Goal: Task Accomplishment & Management: Manage account settings

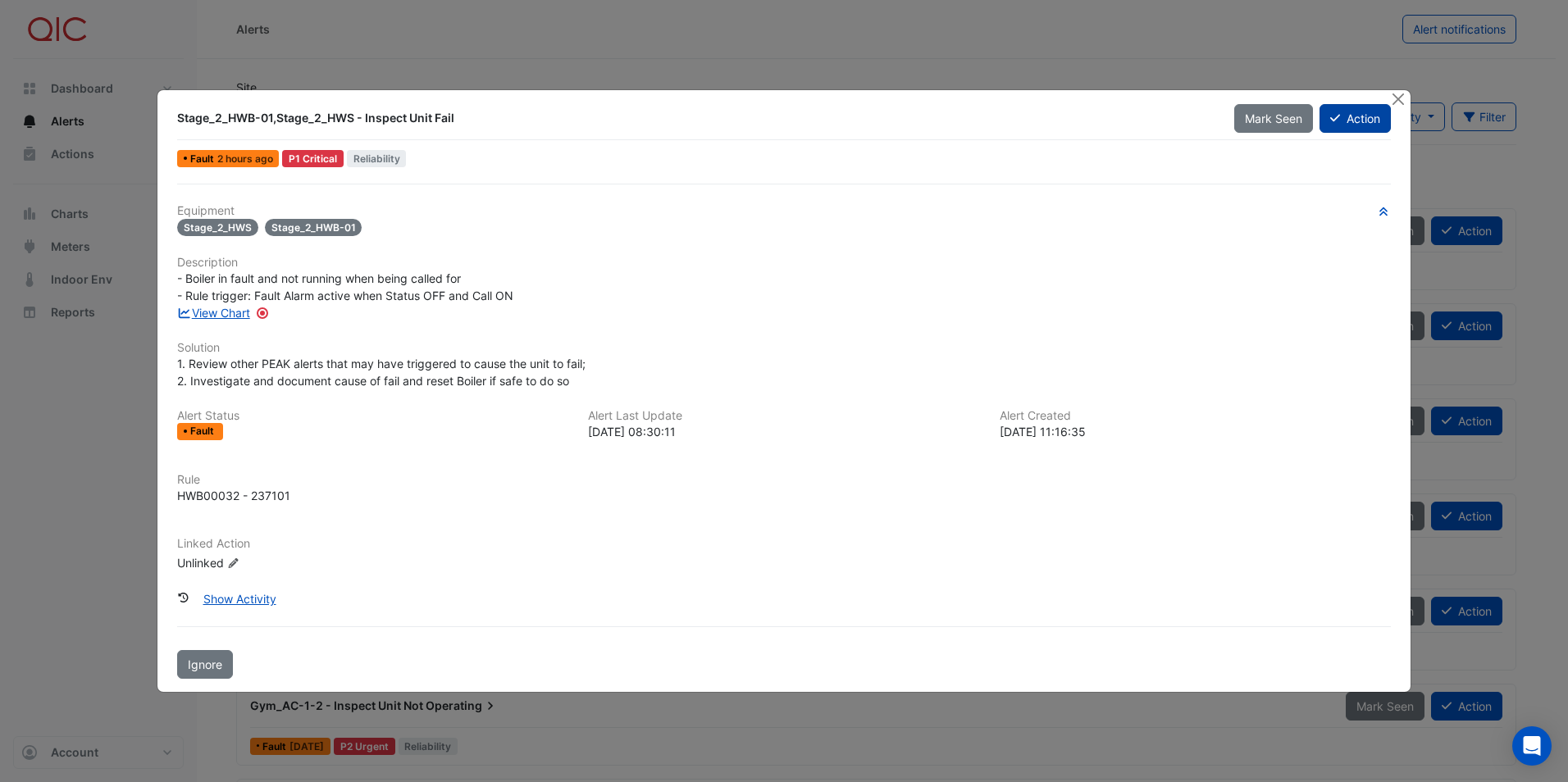
click at [1348, 123] on button "Action" at bounding box center [1354, 118] width 71 height 28
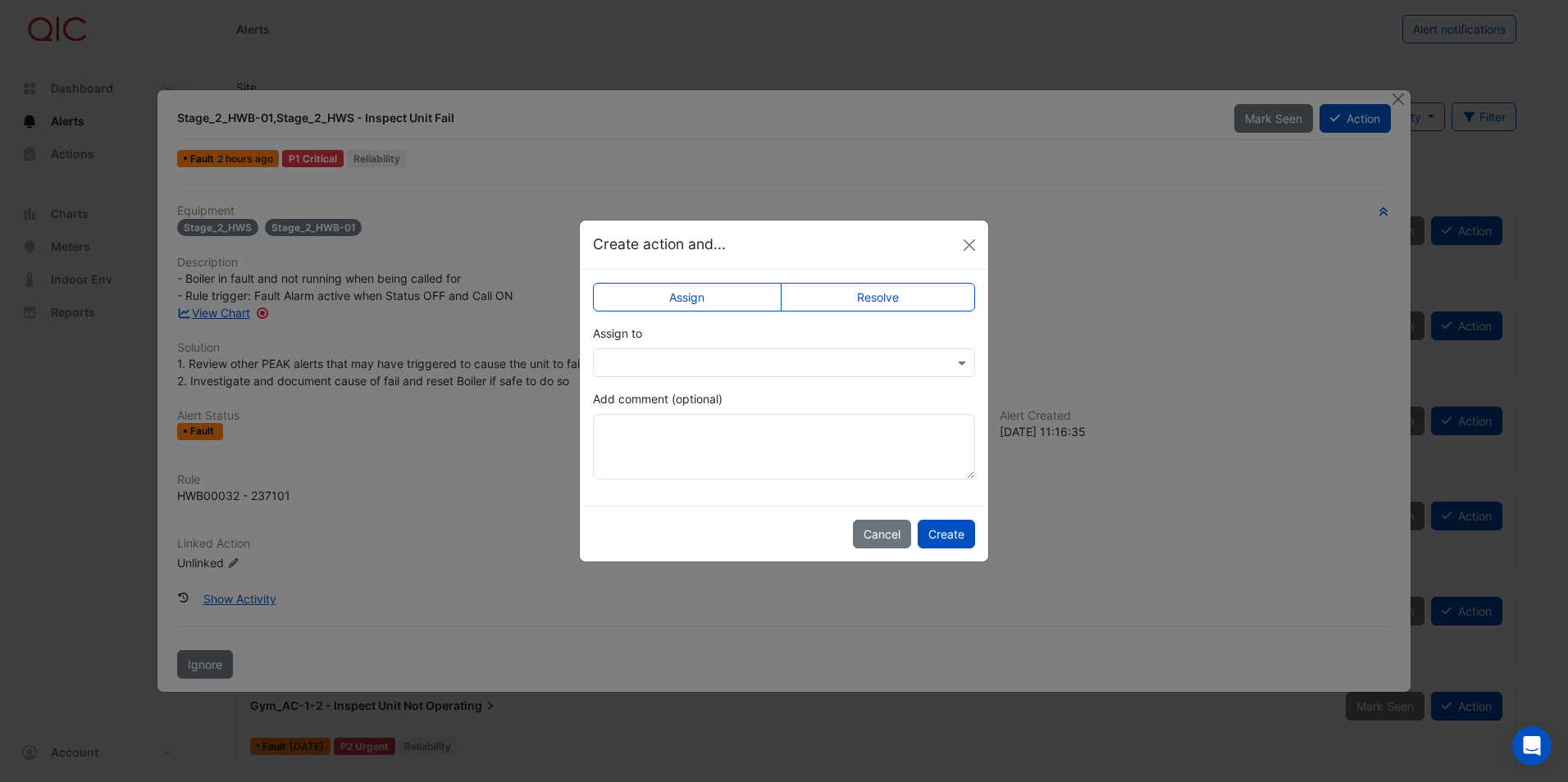
click at [850, 368] on input "text" at bounding box center [766, 363] width 331 height 18
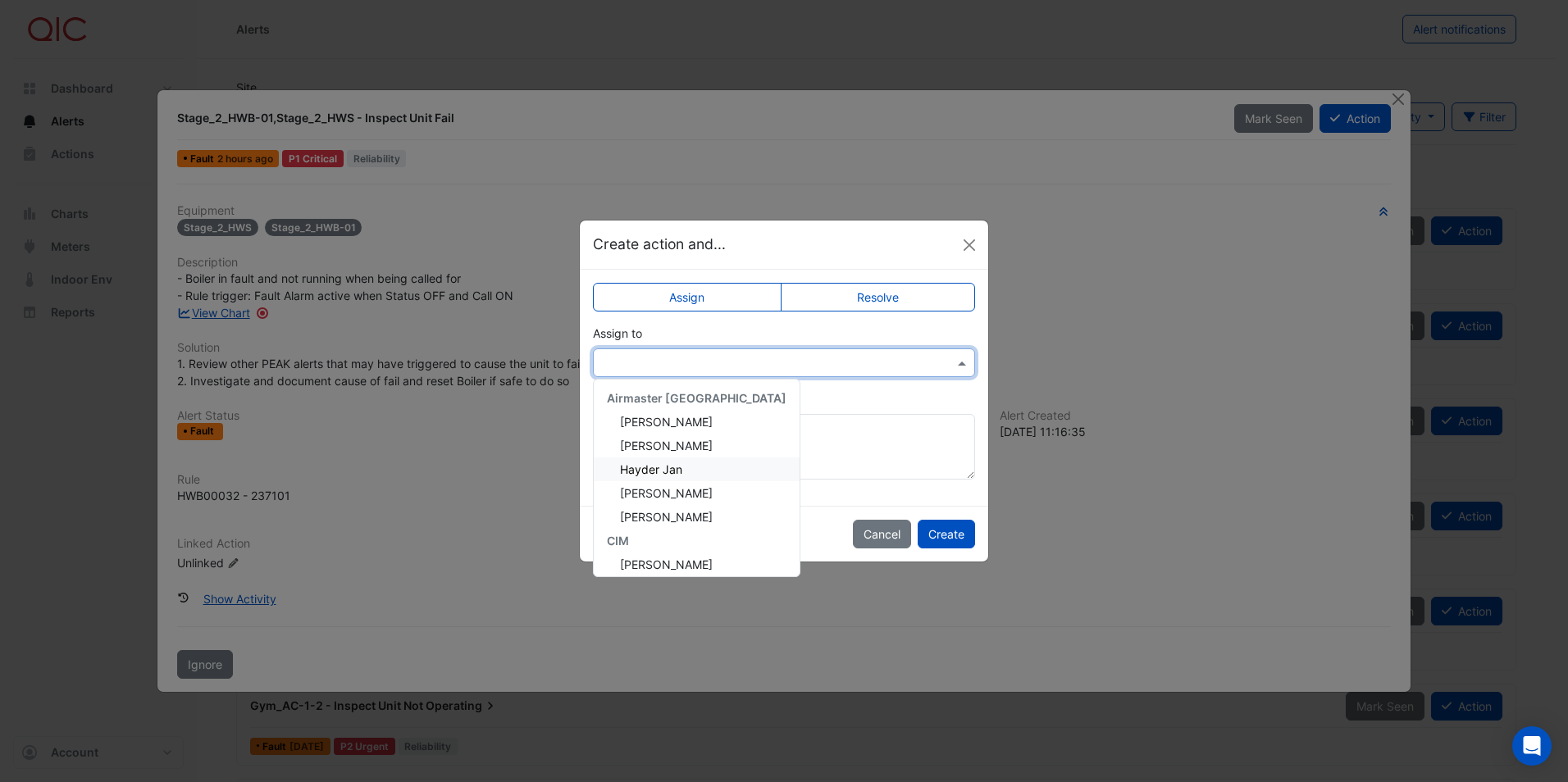
click at [657, 469] on span "Hayder Jan" at bounding box center [651, 469] width 62 height 14
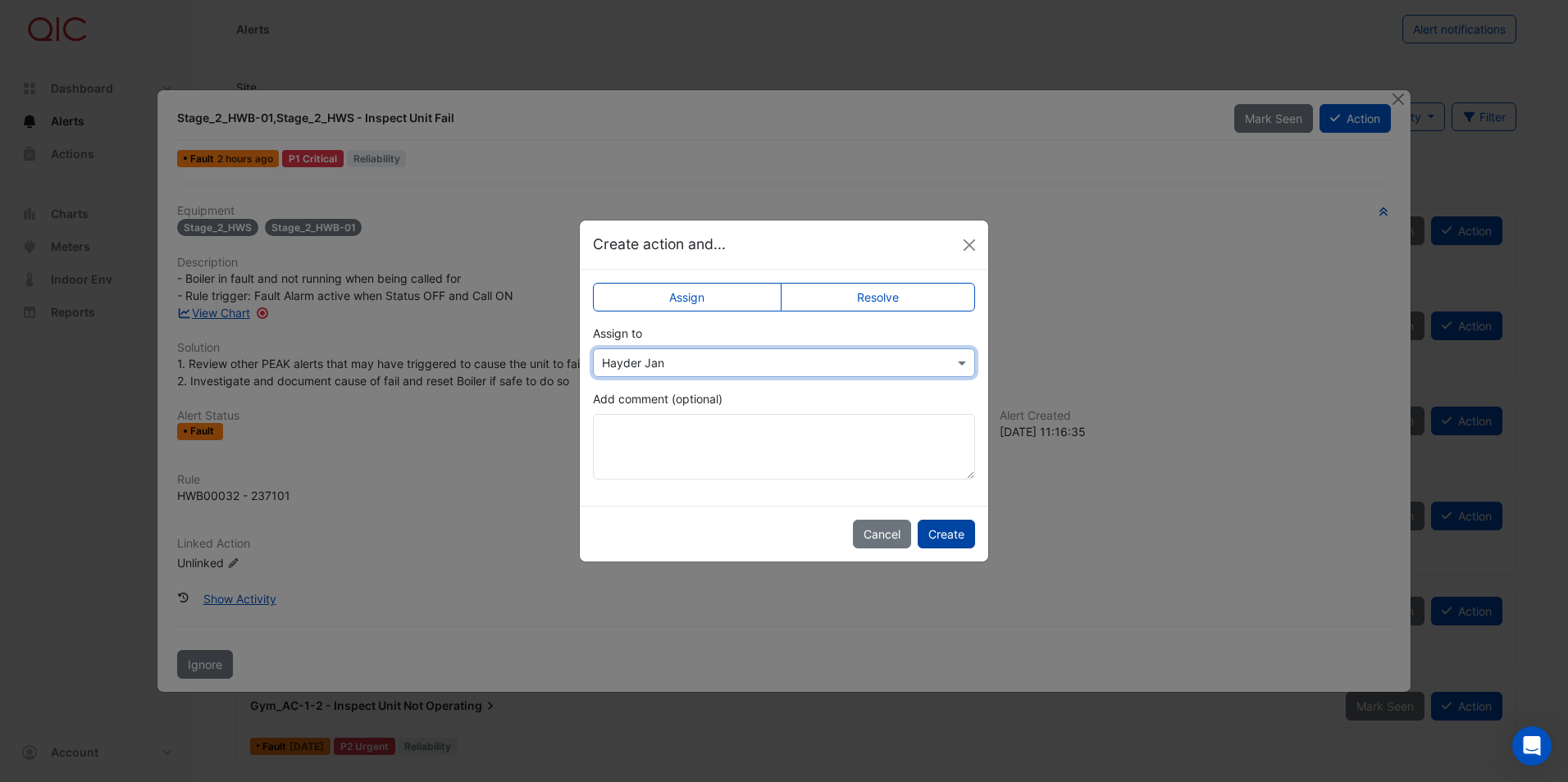
click at [942, 526] on button "Create" at bounding box center [946, 534] width 58 height 28
